Goal: Task Accomplishment & Management: Manage account settings

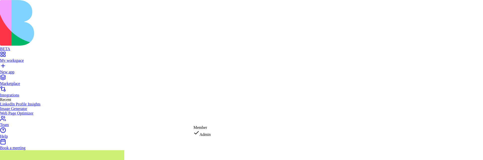
click at [209, 130] on div "Member" at bounding box center [202, 128] width 17 height 5
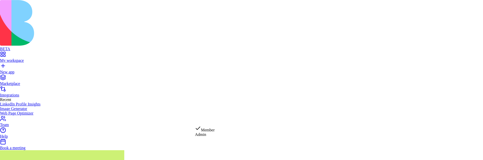
click at [208, 137] on div "Admin" at bounding box center [205, 135] width 20 height 5
click at [211, 130] on div "Member" at bounding box center [202, 128] width 17 height 5
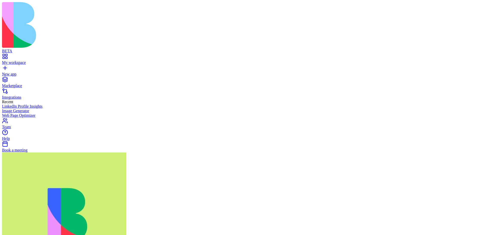
type input "*"
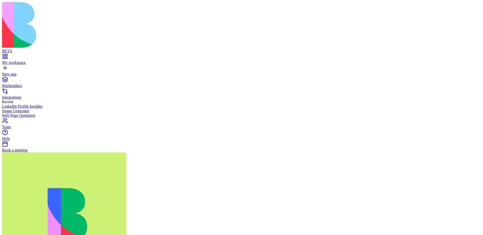
scroll to position [55, 0]
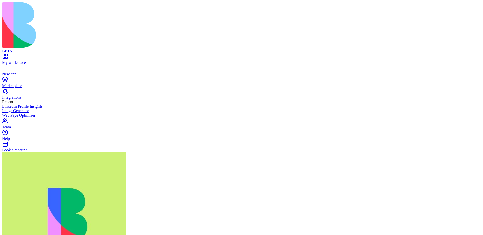
scroll to position [0, 0]
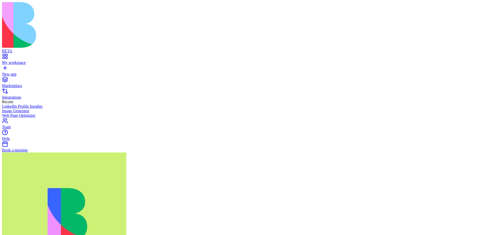
scroll to position [55, 0]
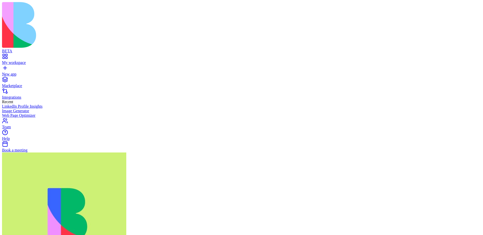
scroll to position [55, 0]
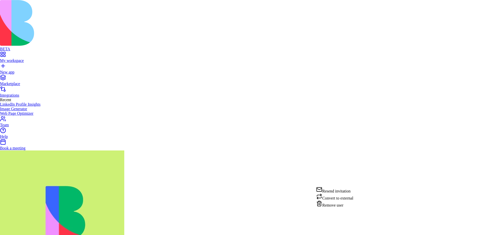
click at [338, 193] on div "Resend invitation Convert to external Remove user" at bounding box center [334, 196] width 37 height 21
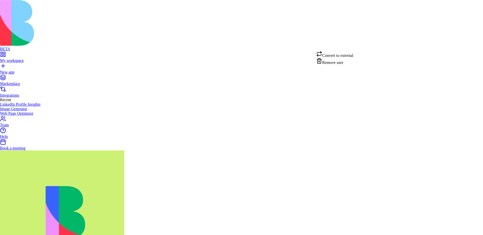
click at [345, 171] on div "Convert to external Remove user" at bounding box center [334, 174] width 37 height 14
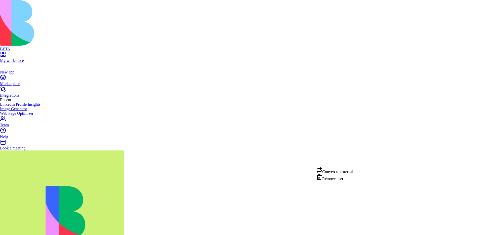
click at [336, 181] on div "Convert to external Remove user" at bounding box center [334, 174] width 37 height 14
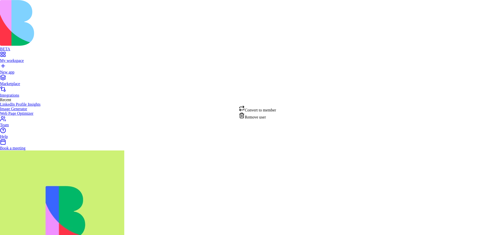
drag, startPoint x: 196, startPoint y: 156, endPoint x: 188, endPoint y: 143, distance: 15.3
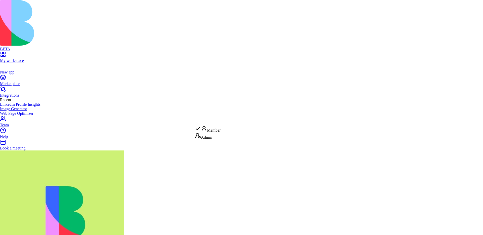
click at [212, 136] on div "Admin" at bounding box center [208, 136] width 26 height 7
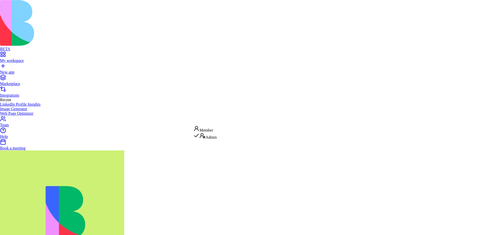
click at [210, 129] on div "Member" at bounding box center [205, 129] width 23 height 7
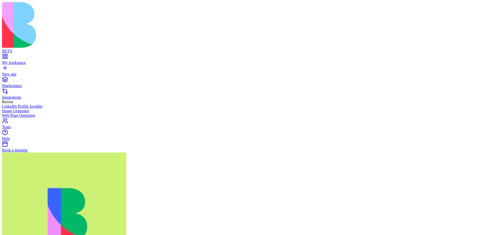
scroll to position [5, 0]
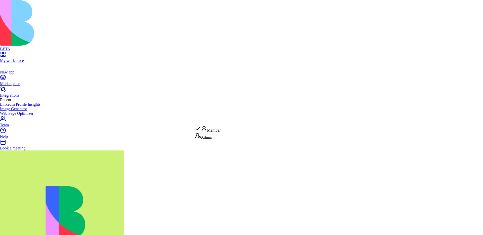
click at [215, 136] on div "Admin" at bounding box center [208, 136] width 26 height 7
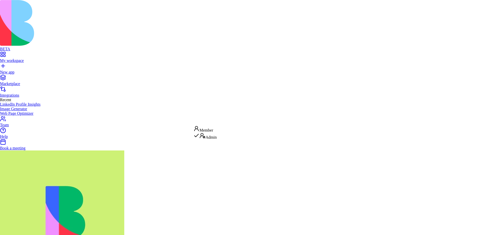
click at [212, 129] on div "Member" at bounding box center [205, 129] width 23 height 7
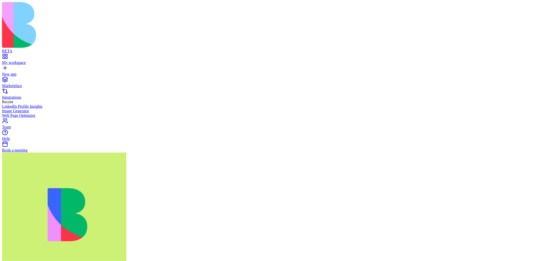
click at [38, 118] on div "Marketplace Integrations Recent LinkedIn Profile Insights Image Generator Web P…" at bounding box center [268, 97] width 533 height 41
click at [16, 129] on div "Team" at bounding box center [268, 127] width 533 height 5
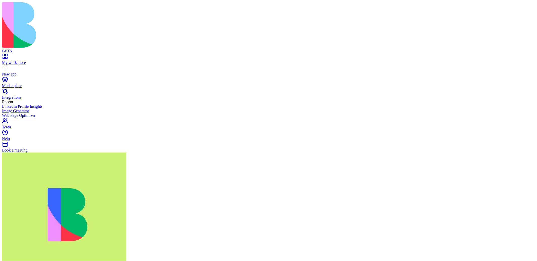
click at [23, 129] on div "Team" at bounding box center [268, 127] width 533 height 5
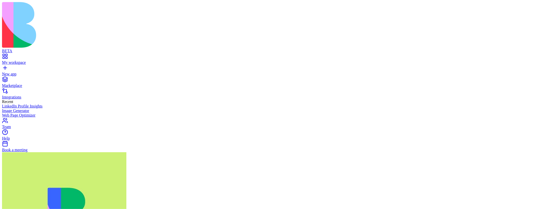
click at [33, 129] on div "Team" at bounding box center [268, 127] width 533 height 5
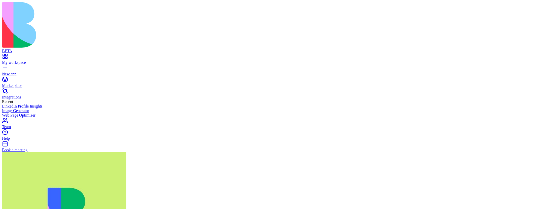
scroll to position [78, 0]
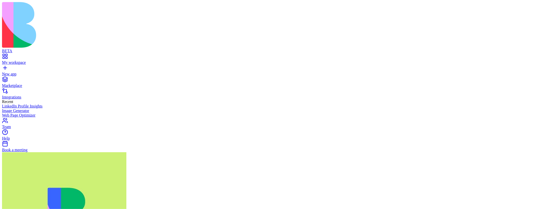
scroll to position [0, 0]
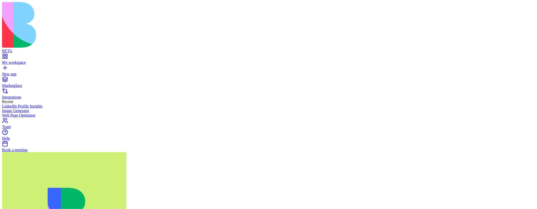
scroll to position [78, 0]
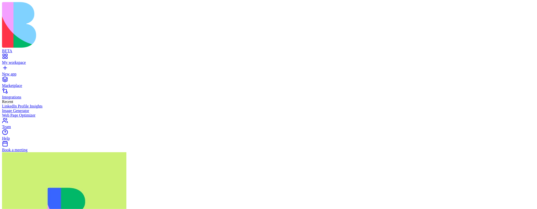
scroll to position [0, 0]
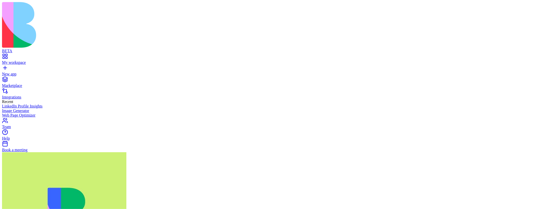
scroll to position [78, 0]
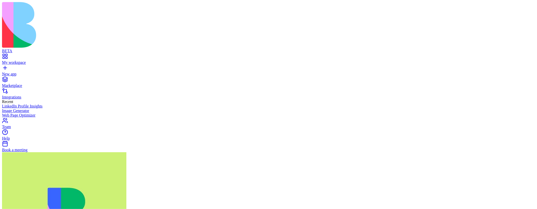
scroll to position [0, 0]
